Goal: Use online tool/utility

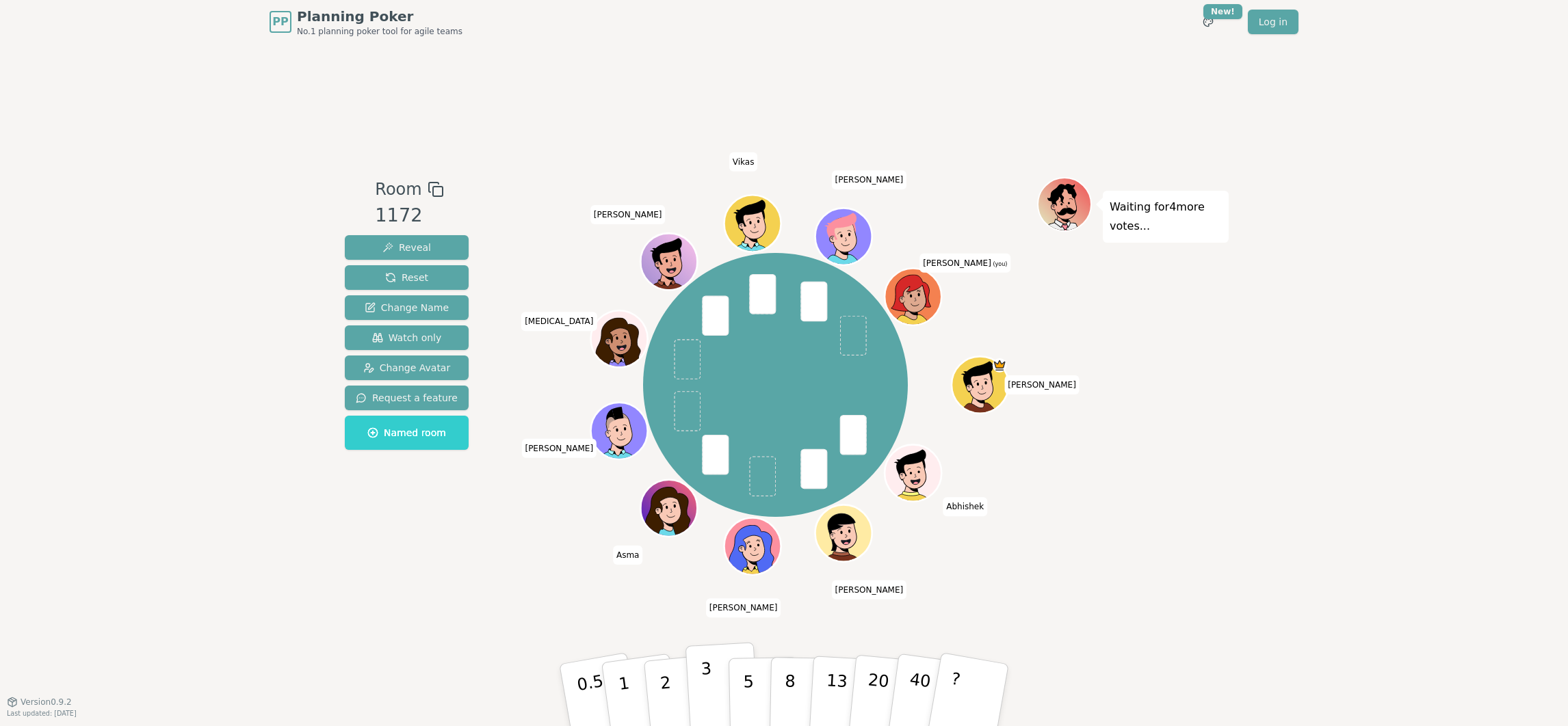
click at [719, 686] on button "3" at bounding box center [723, 695] width 75 height 107
click at [743, 685] on p "5" at bounding box center [748, 695] width 12 height 74
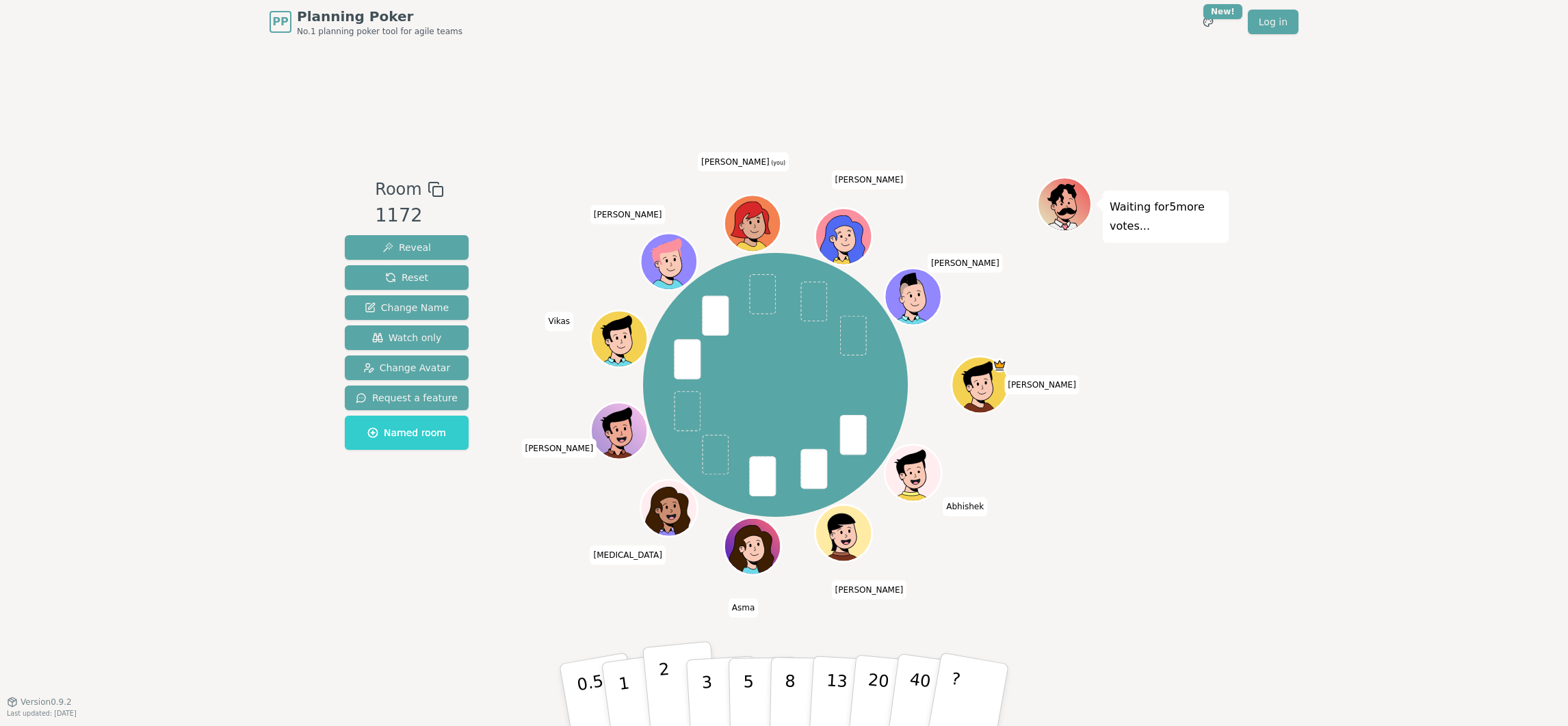
click at [652, 666] on button "2" at bounding box center [681, 695] width 78 height 109
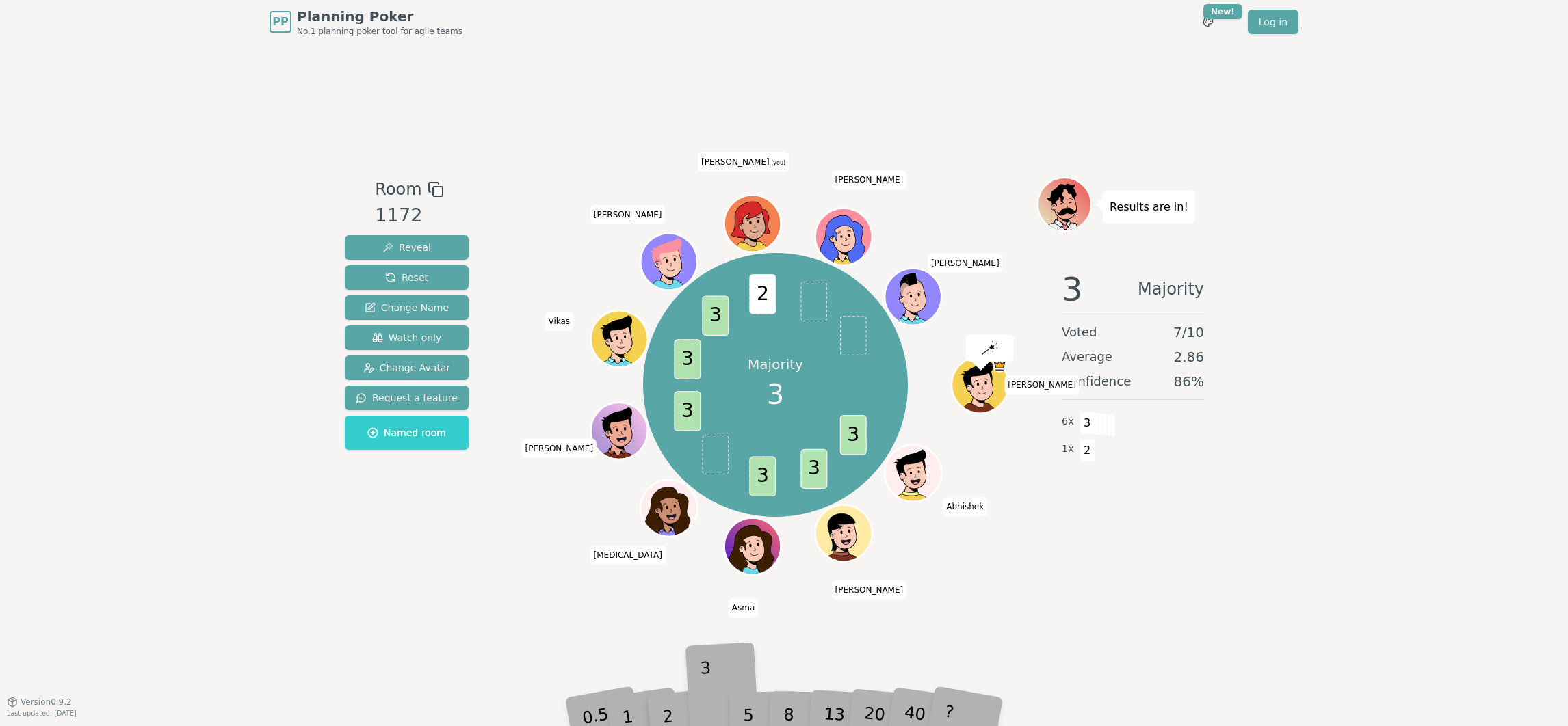
click at [701, 688] on div "3" at bounding box center [722, 695] width 44 height 50
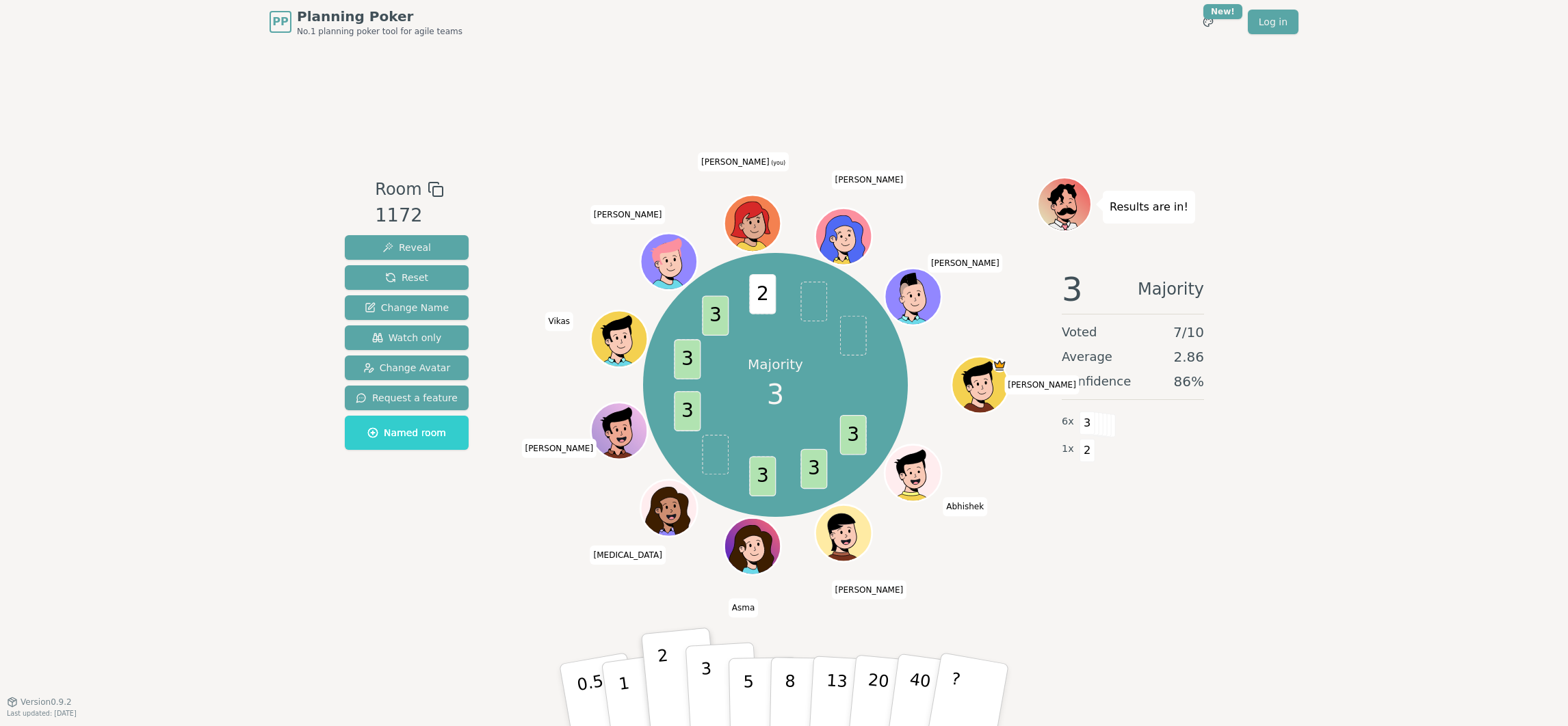
click at [699, 716] on button "3" at bounding box center [723, 695] width 75 height 107
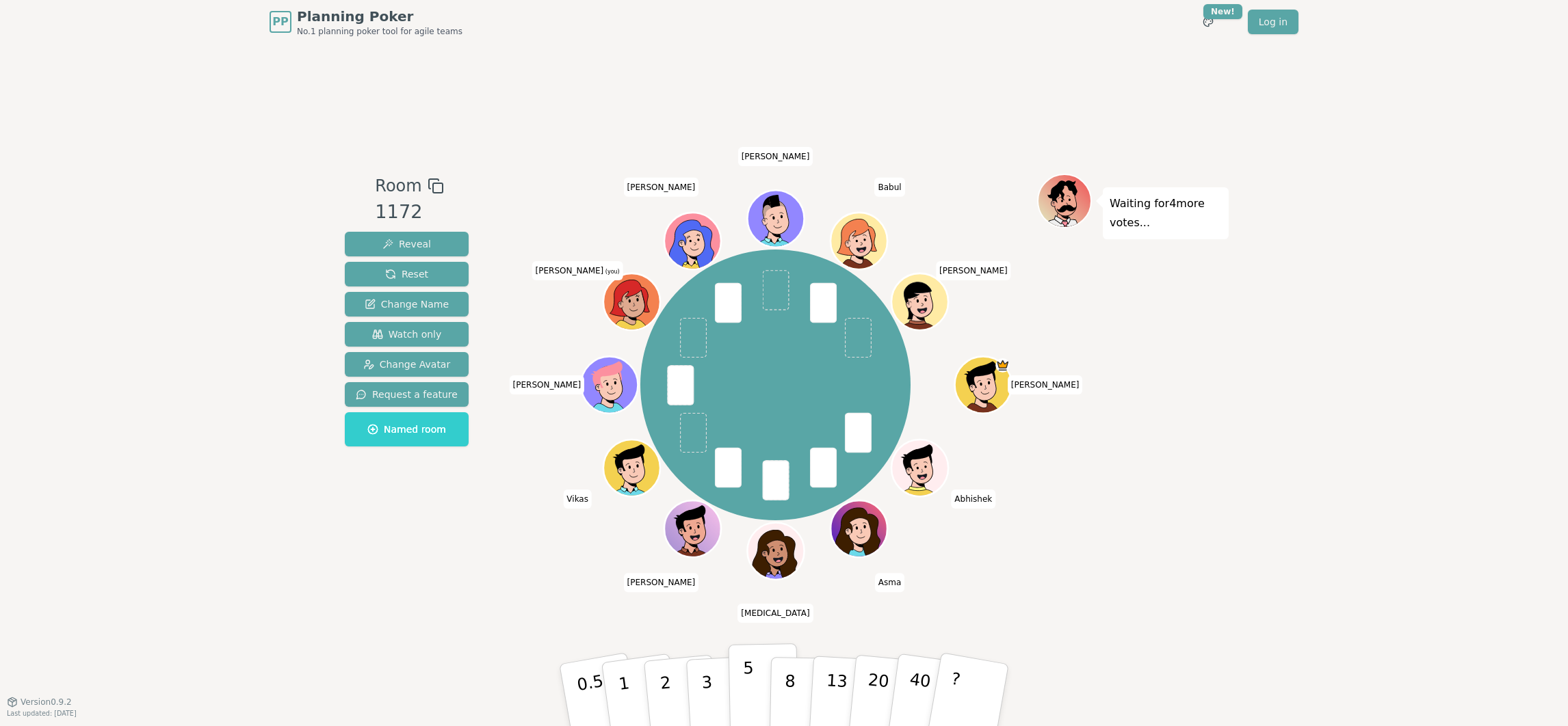
click at [748, 708] on p "5" at bounding box center [748, 695] width 12 height 74
click at [1159, 602] on div "Room 1172 Reveal Reset Change Name Watch only Change Avatar Request a feature N…" at bounding box center [784, 373] width 889 height 658
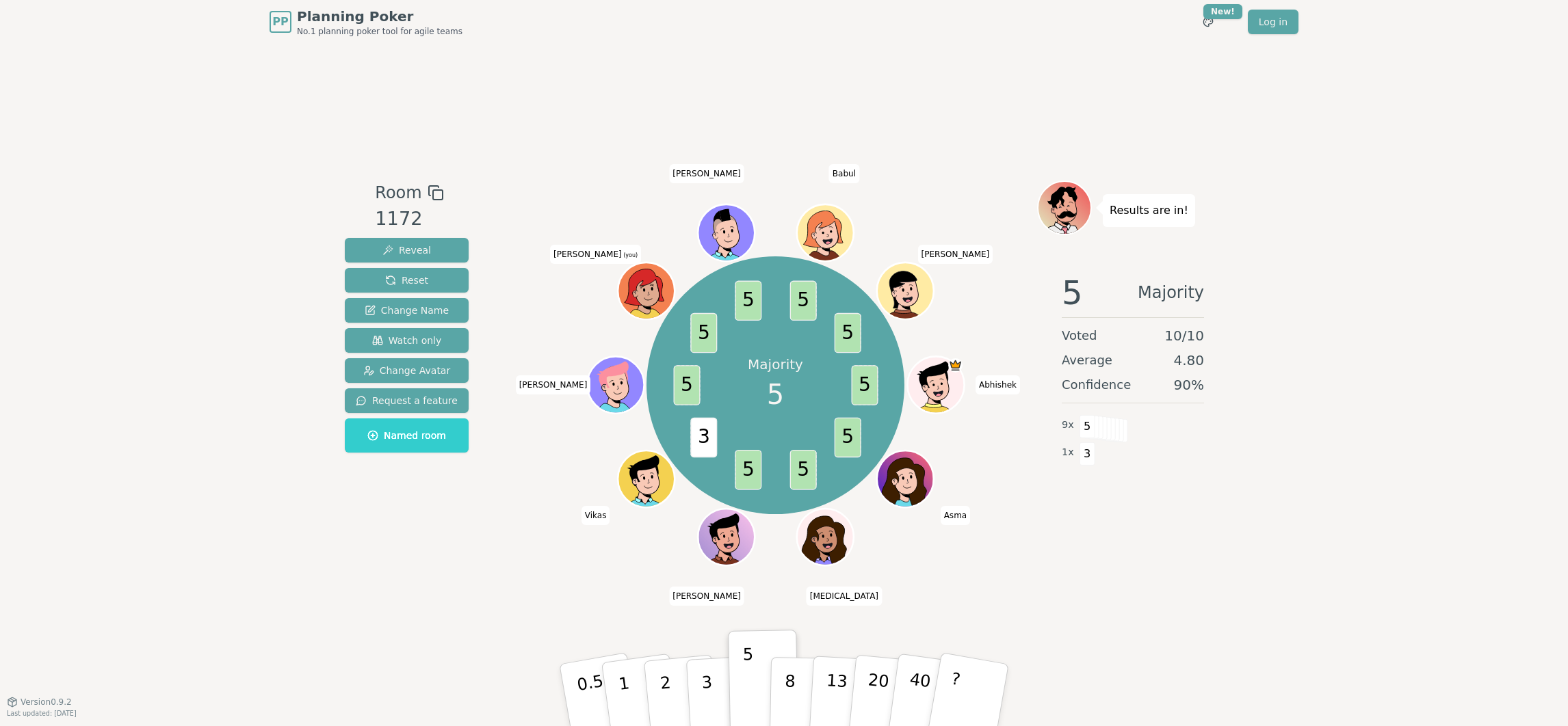
click at [1308, 724] on div "PP Planning Poker No.1 planning poker tool for agile teams Toggle theme New! Lo…" at bounding box center [784, 363] width 1568 height 726
